Goal: Task Accomplishment & Management: Manage account settings

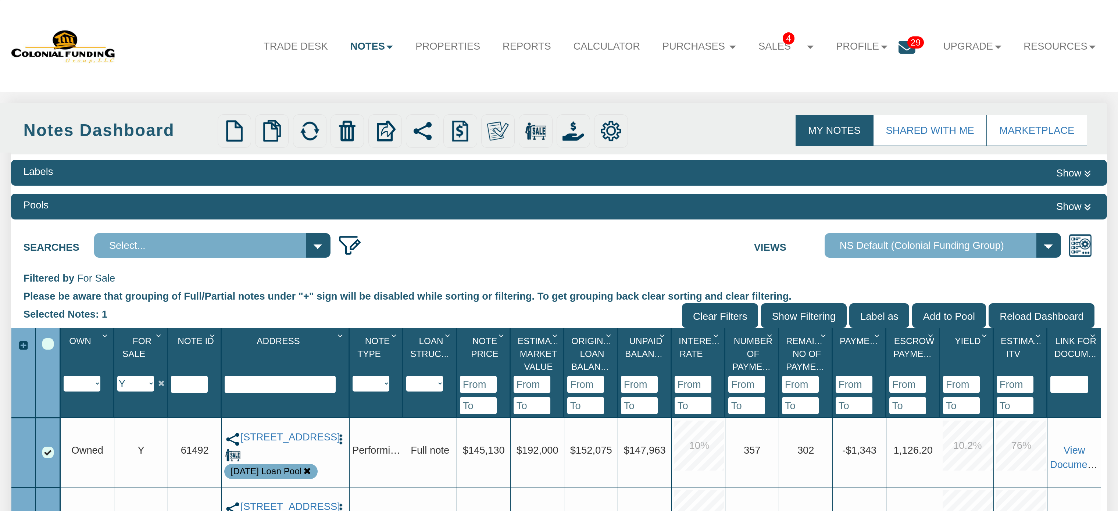
select select "string:Y"
click at [866, 48] on link "Profile" at bounding box center [861, 47] width 73 height 30
click at [818, 83] on link "Settings" at bounding box center [866, 81] width 130 height 19
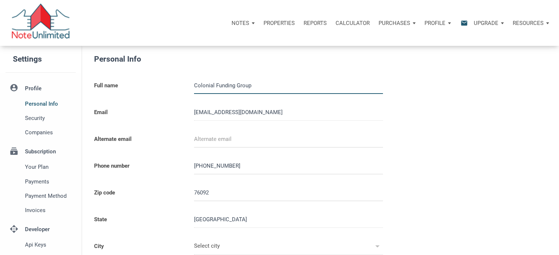
type input "SOUTHLAKE"
select select
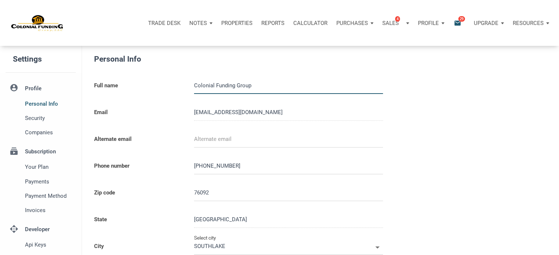
type input "0000000"
select select
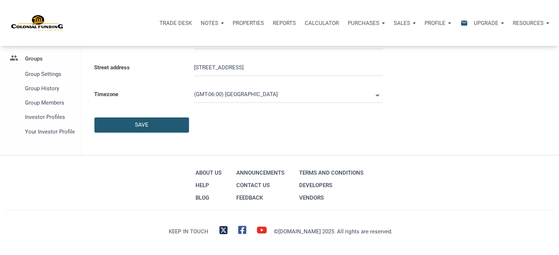
scroll to position [208, 0]
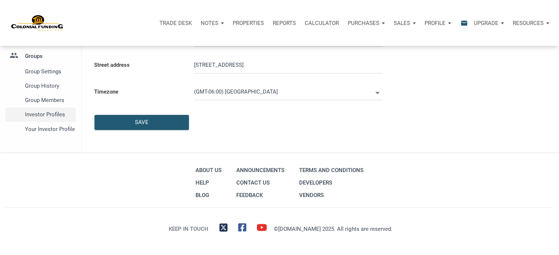
click at [32, 113] on span "Investor Profiles" at bounding box center [49, 114] width 48 height 9
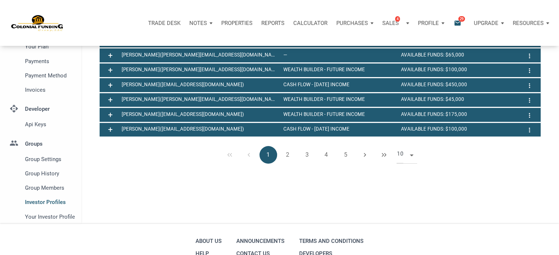
scroll to position [193, 0]
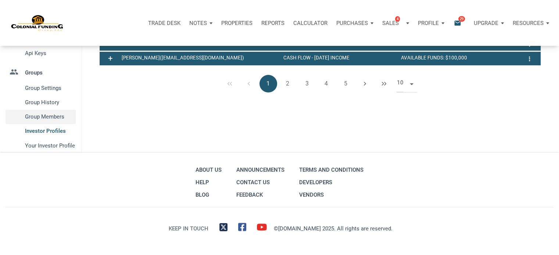
click at [50, 114] on span "Group Members" at bounding box center [49, 116] width 48 height 9
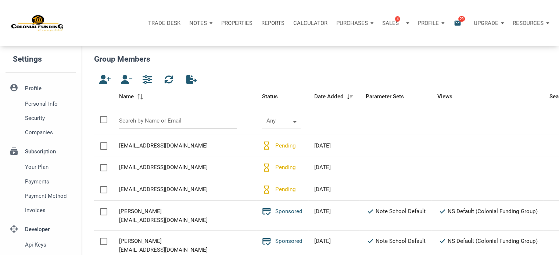
click at [290, 121] on span at bounding box center [293, 121] width 6 height 6
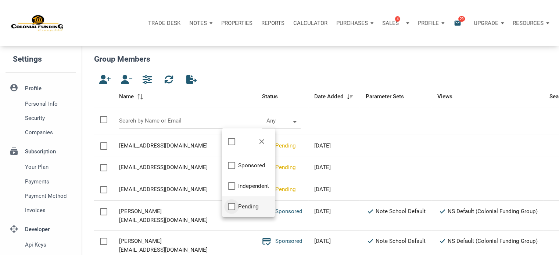
click at [228, 207] on div "Pending" at bounding box center [231, 206] width 7 height 7
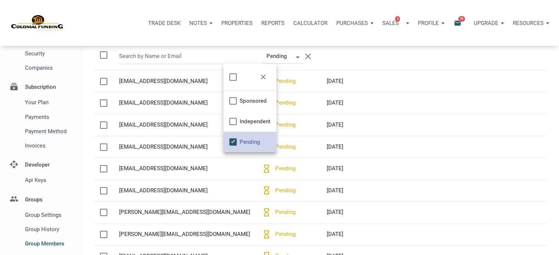
scroll to position [66, 0]
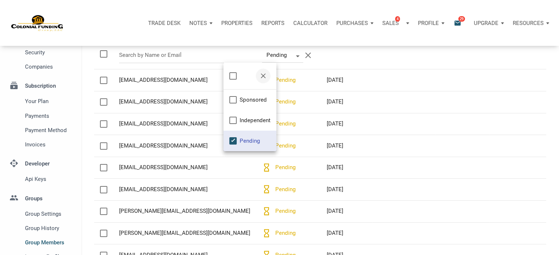
click at [264, 75] on span "button" at bounding box center [263, 76] width 6 height 6
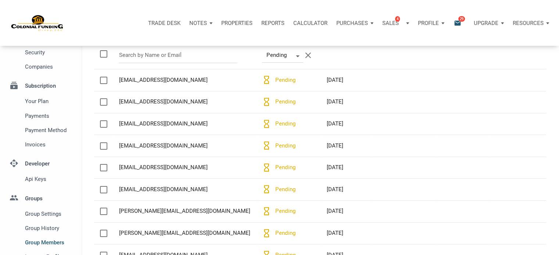
click at [208, 66] on th at bounding box center [184, 56] width 143 height 28
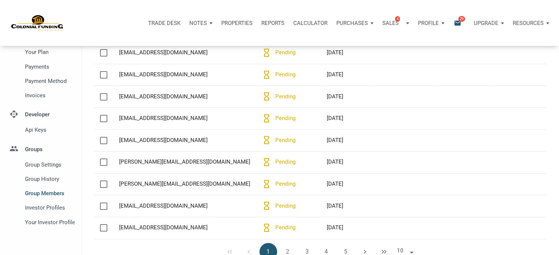
scroll to position [118, 0]
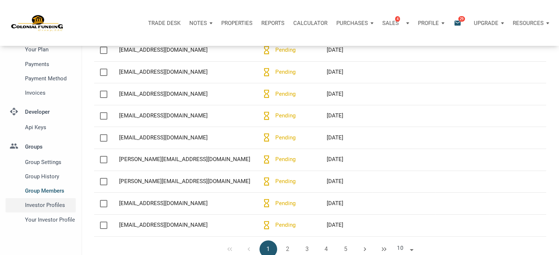
click at [56, 207] on span "Investor Profiles" at bounding box center [49, 205] width 48 height 9
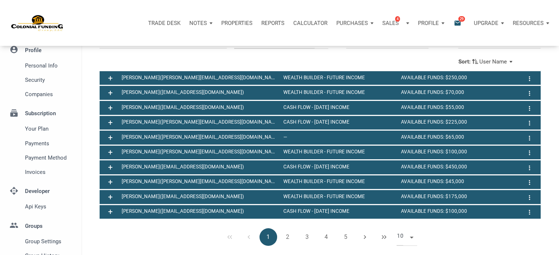
scroll to position [44, 0]
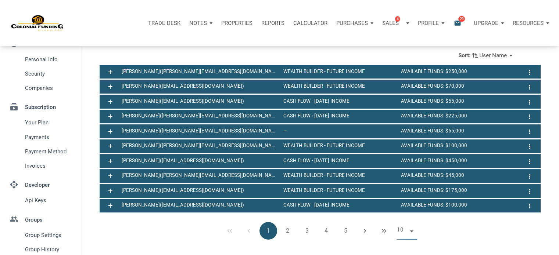
click at [410, 233] on span at bounding box center [410, 231] width 6 height 6
click at [405, 213] on li "50" at bounding box center [407, 215] width 21 height 13
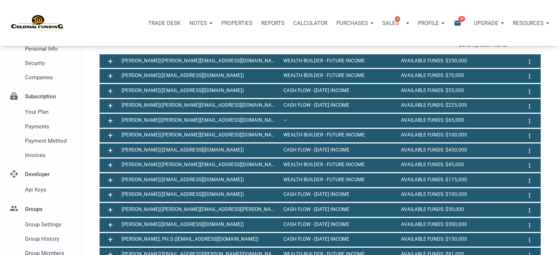
scroll to position [57, 0]
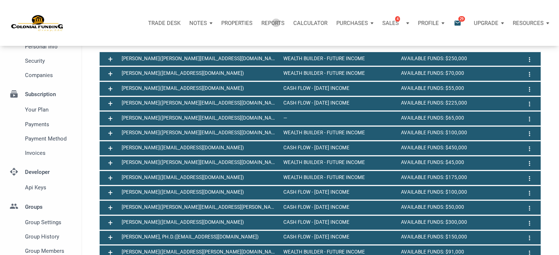
click at [276, 23] on p "Reports" at bounding box center [272, 23] width 23 height 7
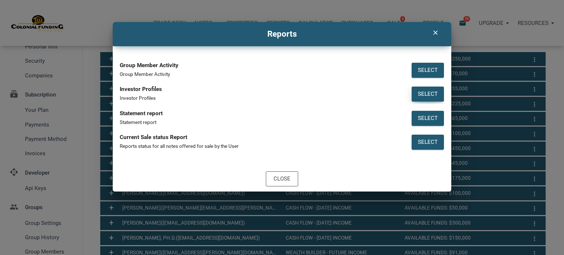
click at [427, 94] on div "Select" at bounding box center [428, 94] width 20 height 8
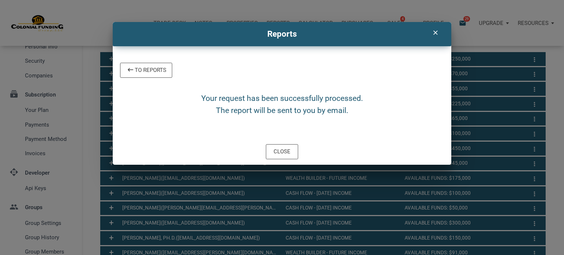
click at [435, 33] on icon "clear" at bounding box center [435, 32] width 9 height 7
